Goal: Check status: Check status

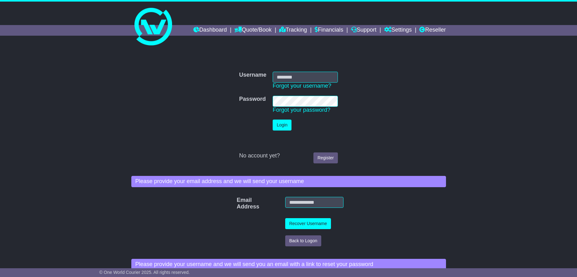
type input "**********"
click at [275, 124] on button "Login" at bounding box center [281, 125] width 19 height 11
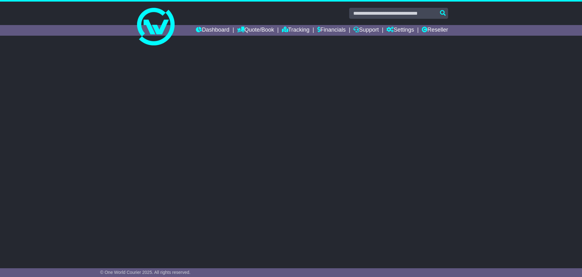
select select "**"
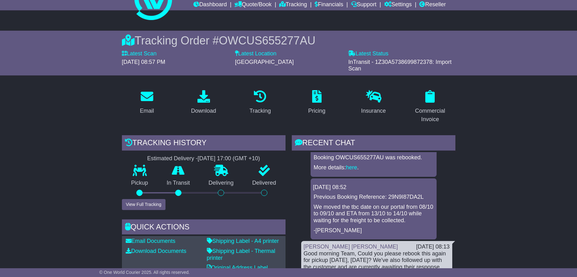
scroll to position [39, 0]
